Goal: Task Accomplishment & Management: Manage account settings

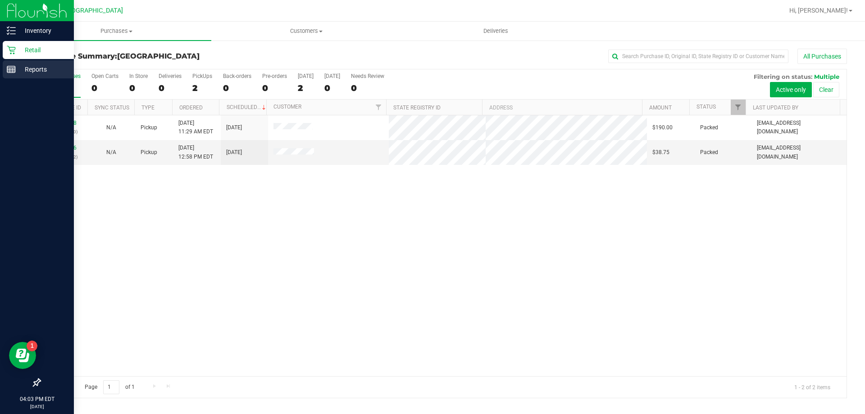
click at [31, 68] on p "Reports" at bounding box center [43, 69] width 54 height 11
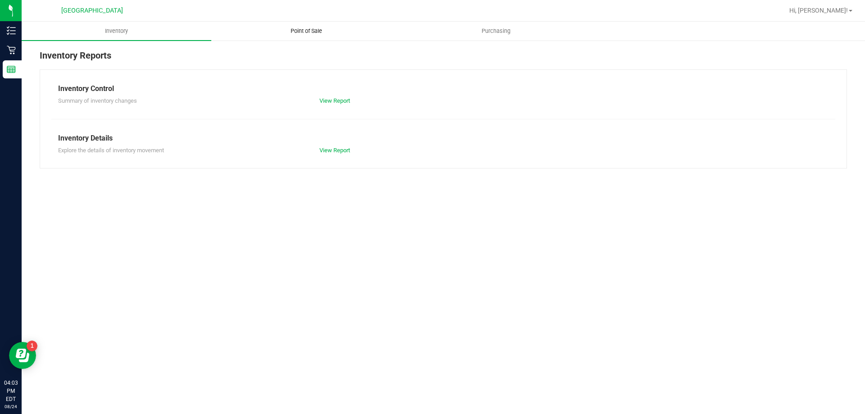
click at [278, 33] on span "Point of Sale" at bounding box center [306, 31] width 56 height 8
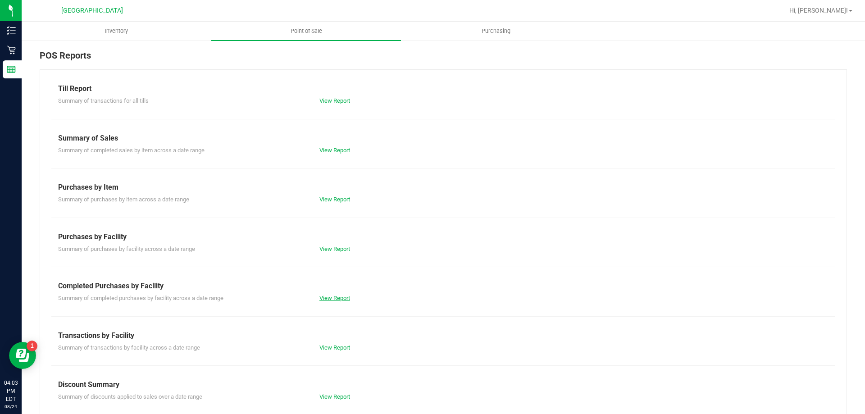
click at [324, 298] on link "View Report" at bounding box center [334, 298] width 31 height 7
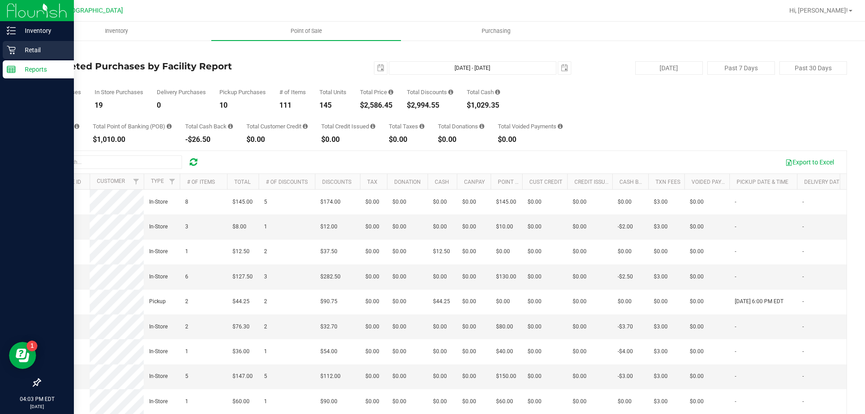
click at [12, 51] on icon at bounding box center [11, 50] width 9 height 9
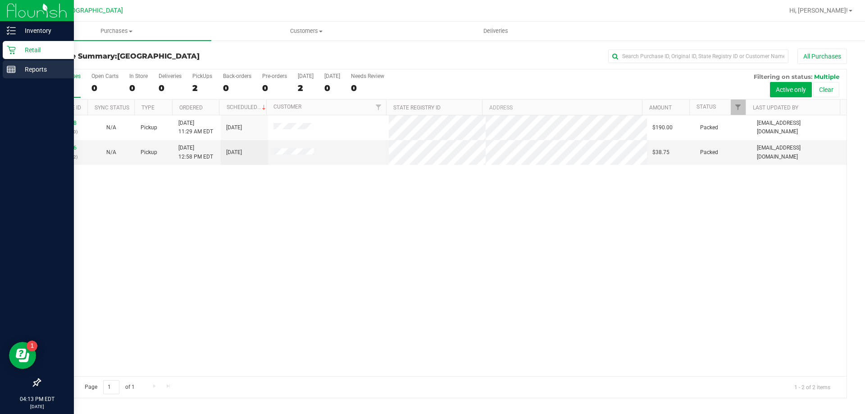
click at [10, 66] on rect at bounding box center [11, 69] width 8 height 6
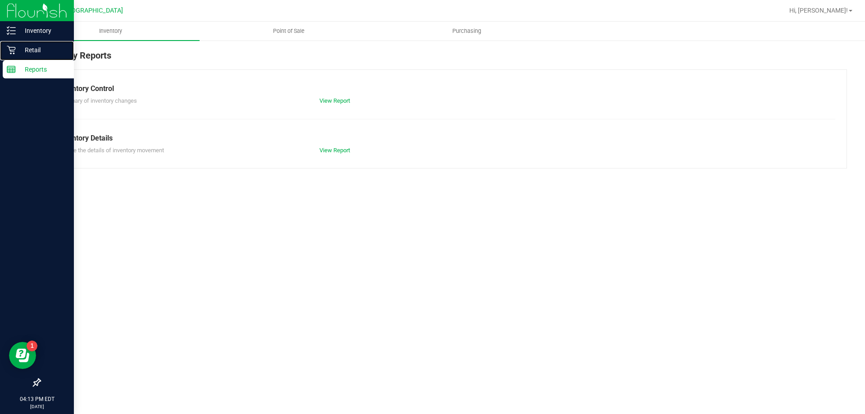
click at [37, 45] on p "Retail" at bounding box center [43, 50] width 54 height 11
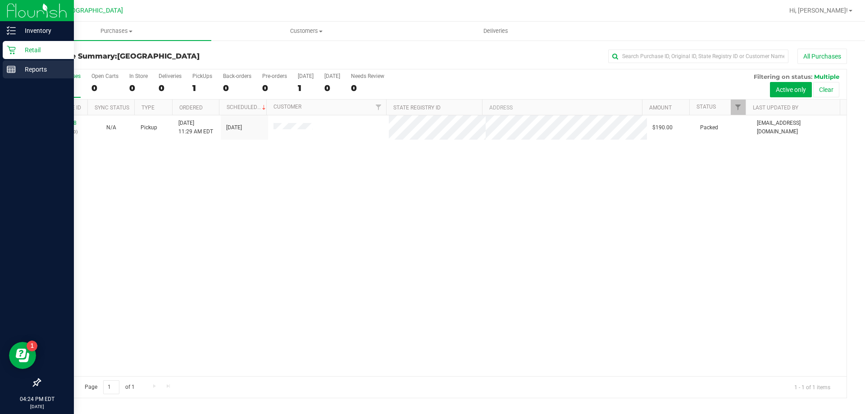
click at [17, 62] on div "Reports" at bounding box center [38, 69] width 71 height 18
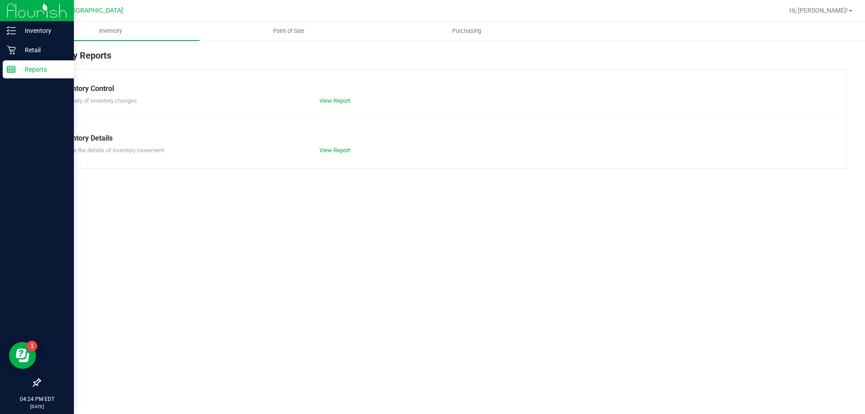
click at [46, 50] on p "Retail" at bounding box center [43, 50] width 54 height 11
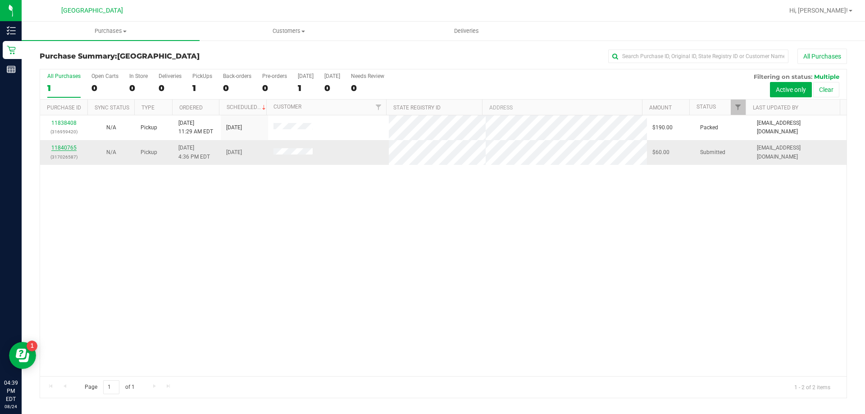
click at [67, 148] on link "11840765" at bounding box center [63, 148] width 25 height 6
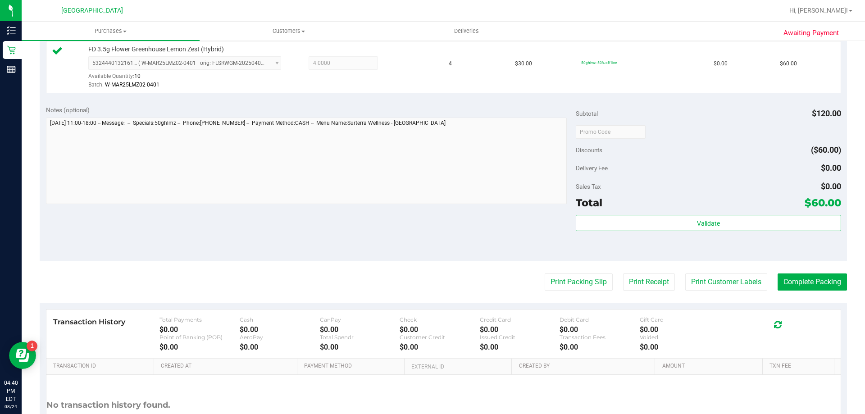
scroll to position [270, 0]
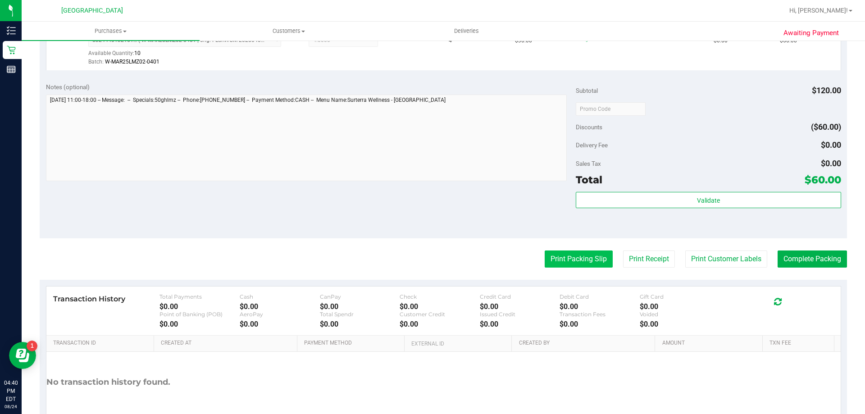
click at [597, 267] on button "Print Packing Slip" at bounding box center [579, 258] width 68 height 17
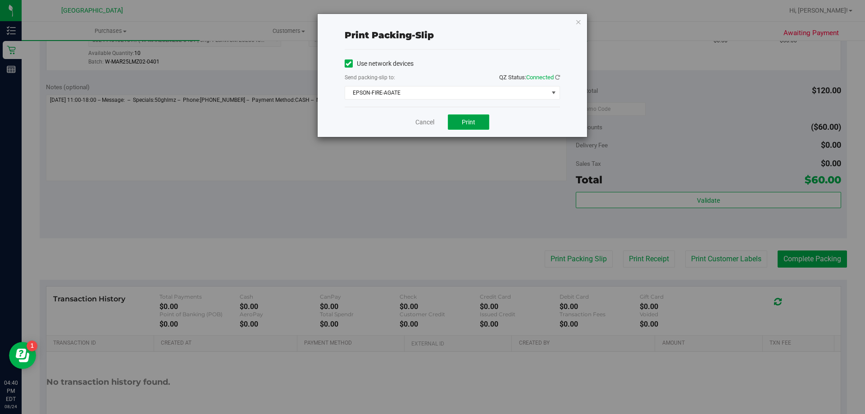
click at [477, 118] on button "Print" at bounding box center [468, 121] width 41 height 15
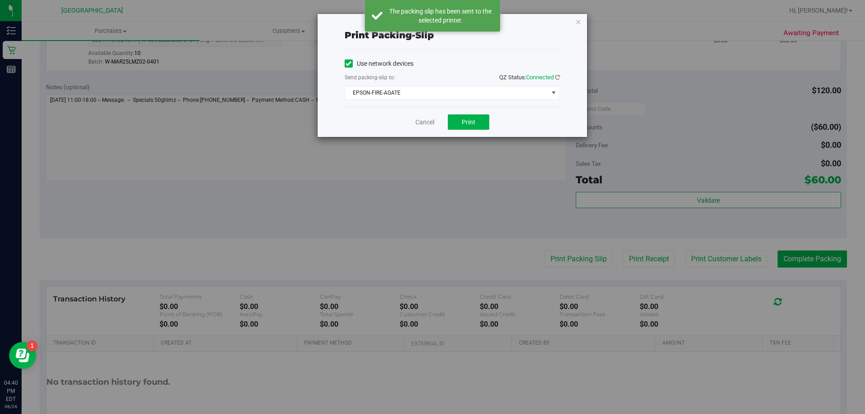
click at [582, 23] on div "Print packing-slip Use network devices Send packing-slip to: QZ Status: Connect…" at bounding box center [452, 75] width 269 height 123
click at [581, 22] on icon "button" at bounding box center [578, 21] width 6 height 11
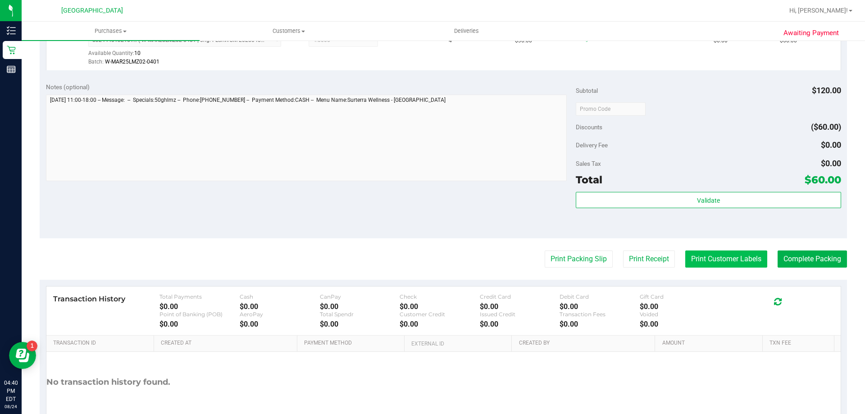
click at [734, 258] on button "Print Customer Labels" at bounding box center [726, 258] width 82 height 17
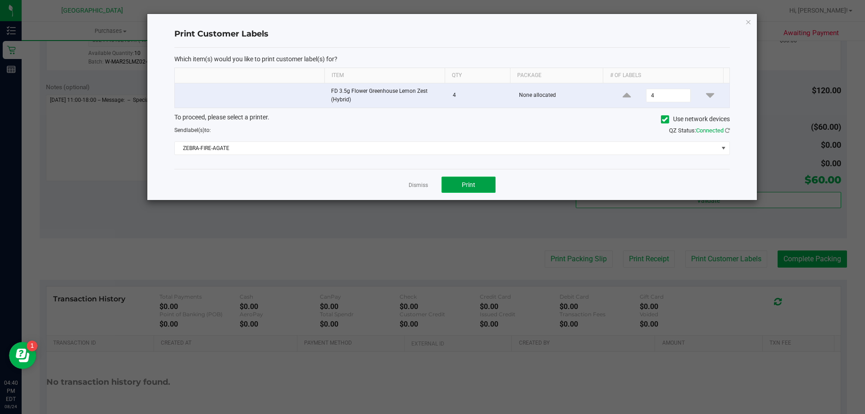
click at [473, 188] on span "Print" at bounding box center [469, 184] width 14 height 7
click at [747, 23] on icon "button" at bounding box center [748, 21] width 6 height 11
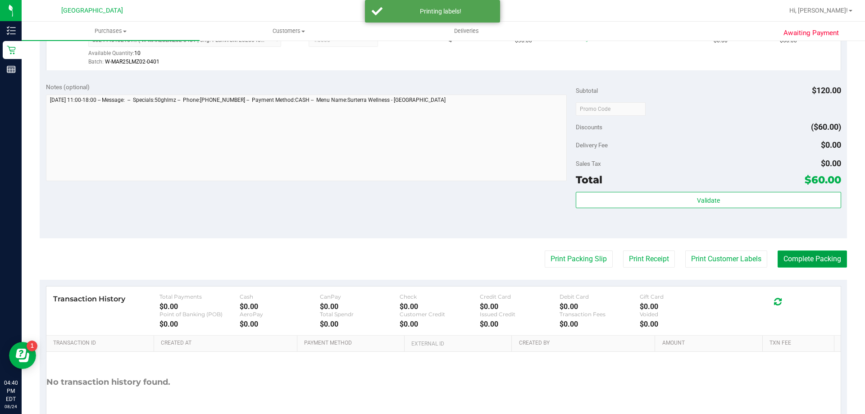
click at [804, 256] on button "Complete Packing" at bounding box center [812, 258] width 69 height 17
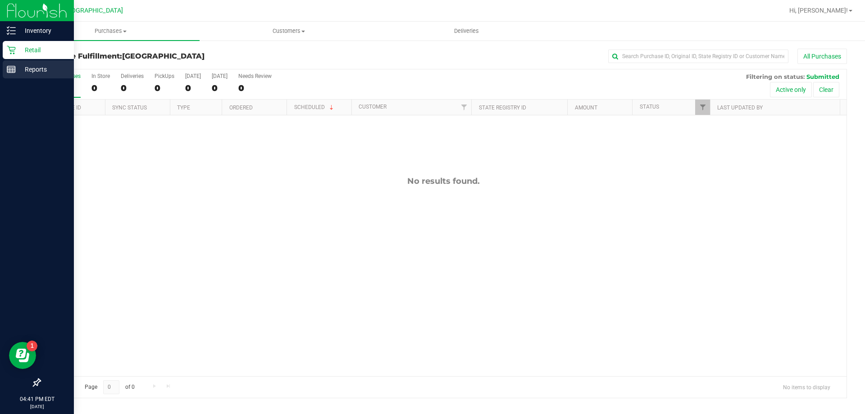
click at [19, 67] on p "Reports" at bounding box center [43, 69] width 54 height 11
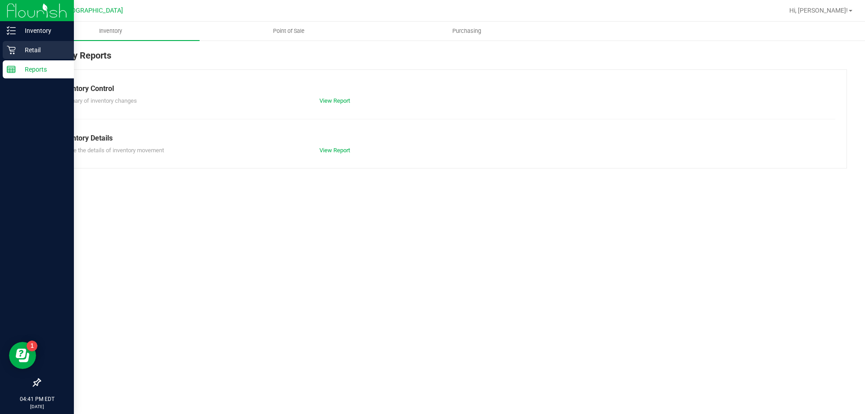
click at [47, 49] on p "Retail" at bounding box center [43, 50] width 54 height 11
